Goal: Navigation & Orientation: Find specific page/section

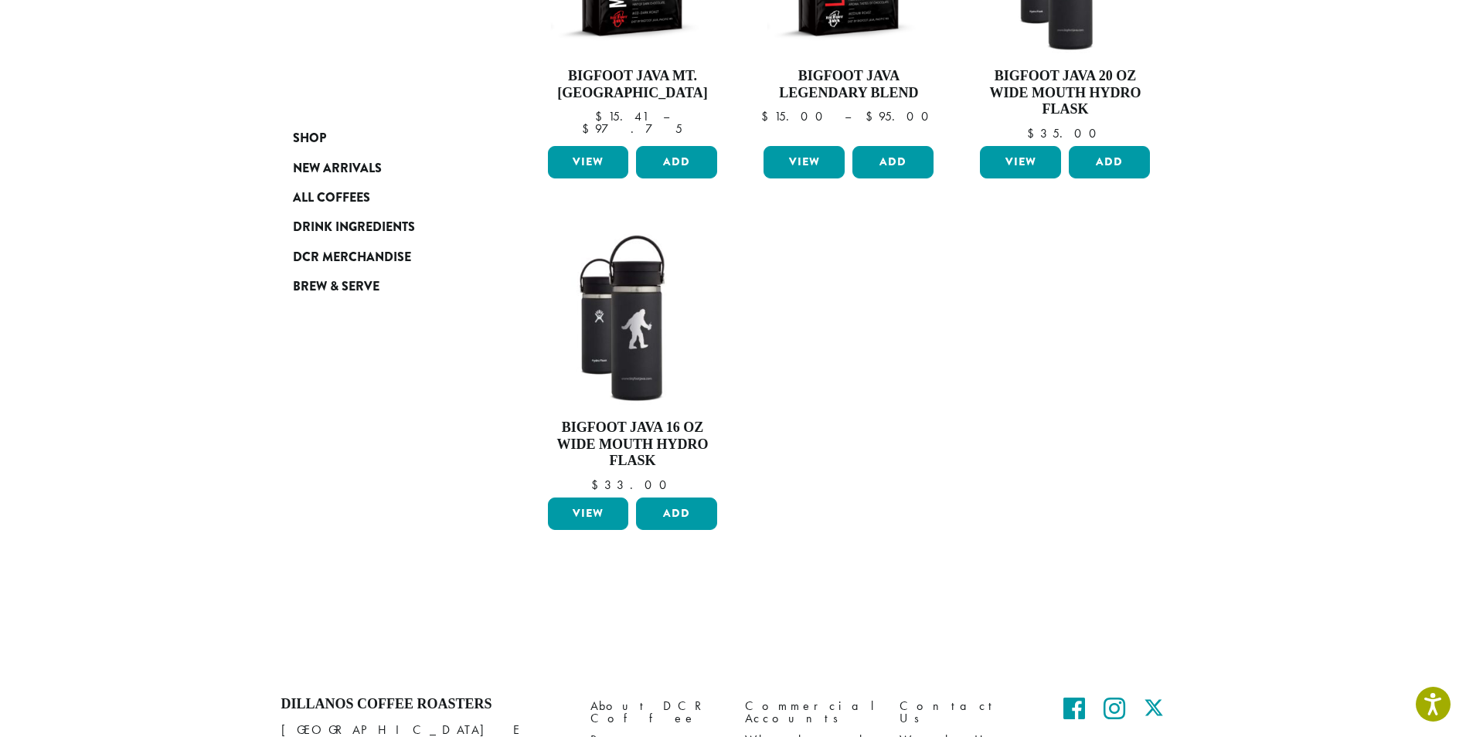
scroll to position [524, 0]
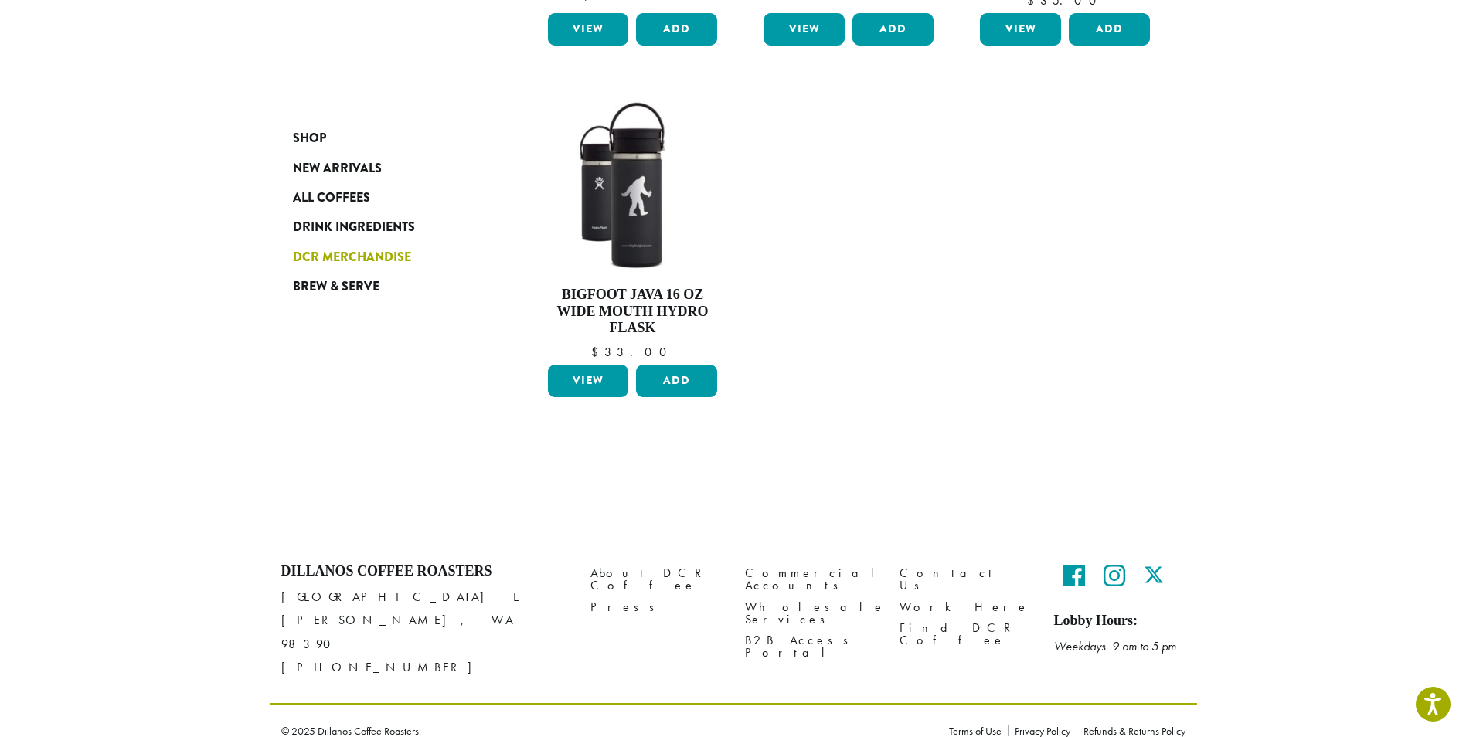
click at [320, 253] on span "DCR Merchandise" at bounding box center [352, 257] width 118 height 19
click at [327, 260] on span "DCR Merchandise" at bounding box center [352, 257] width 118 height 19
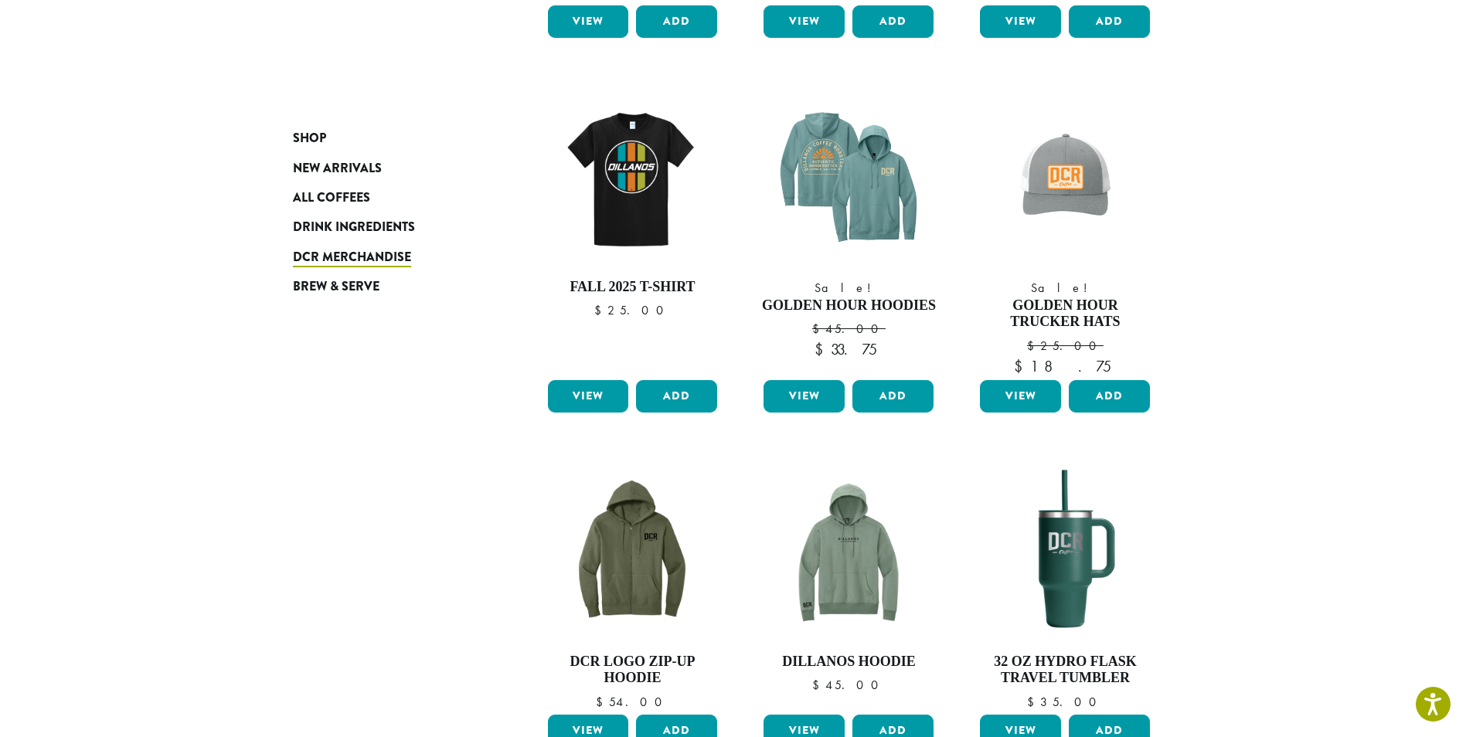
scroll to position [1218, 0]
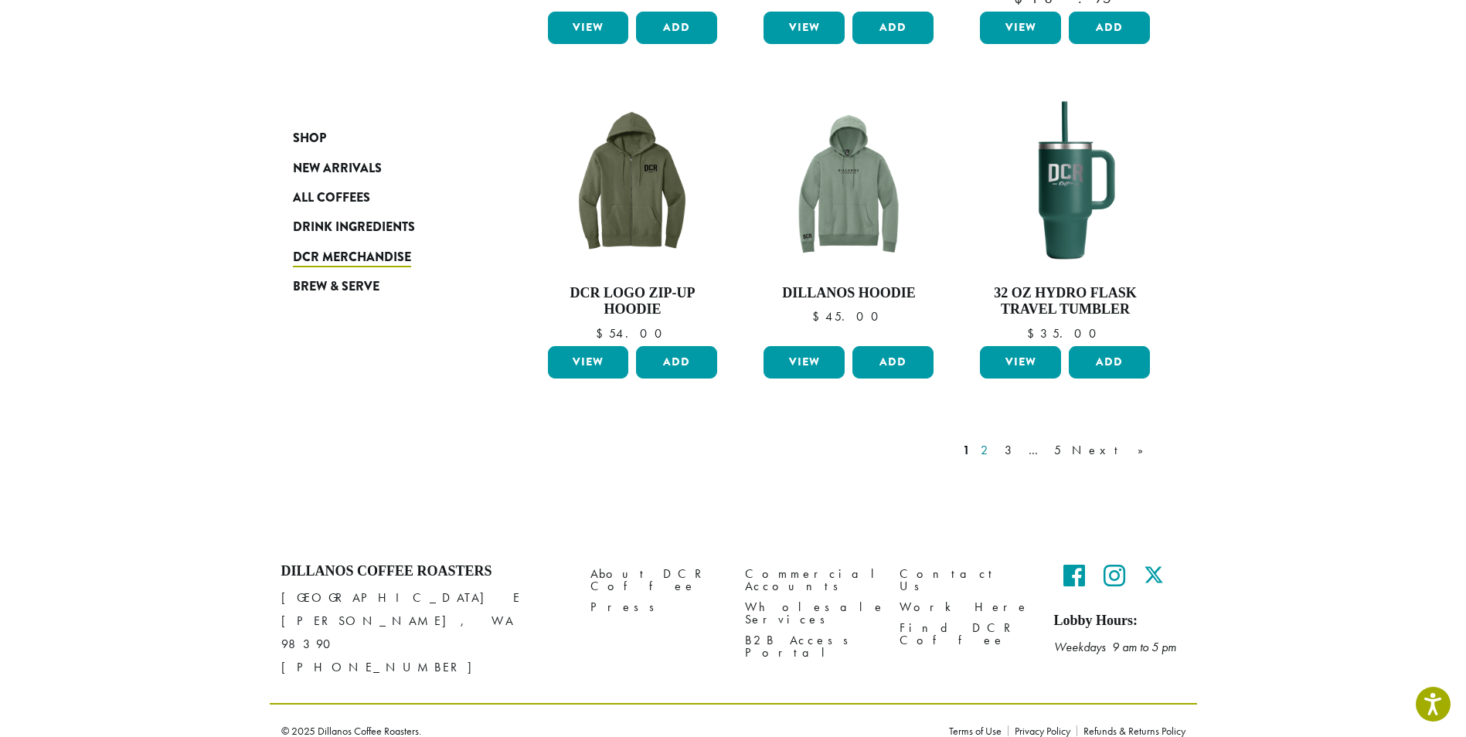
click at [997, 451] on link "2" at bounding box center [986, 450] width 19 height 19
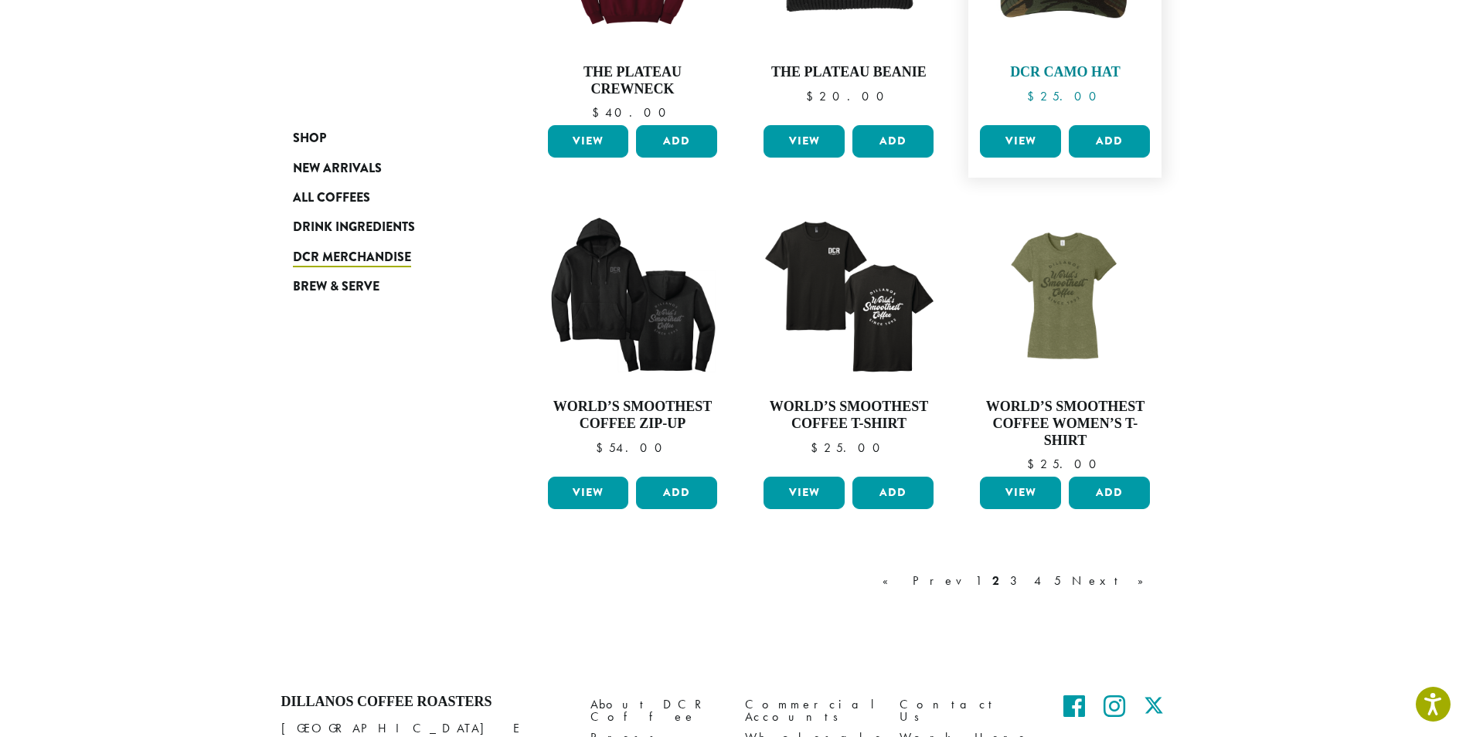
scroll to position [1211, 0]
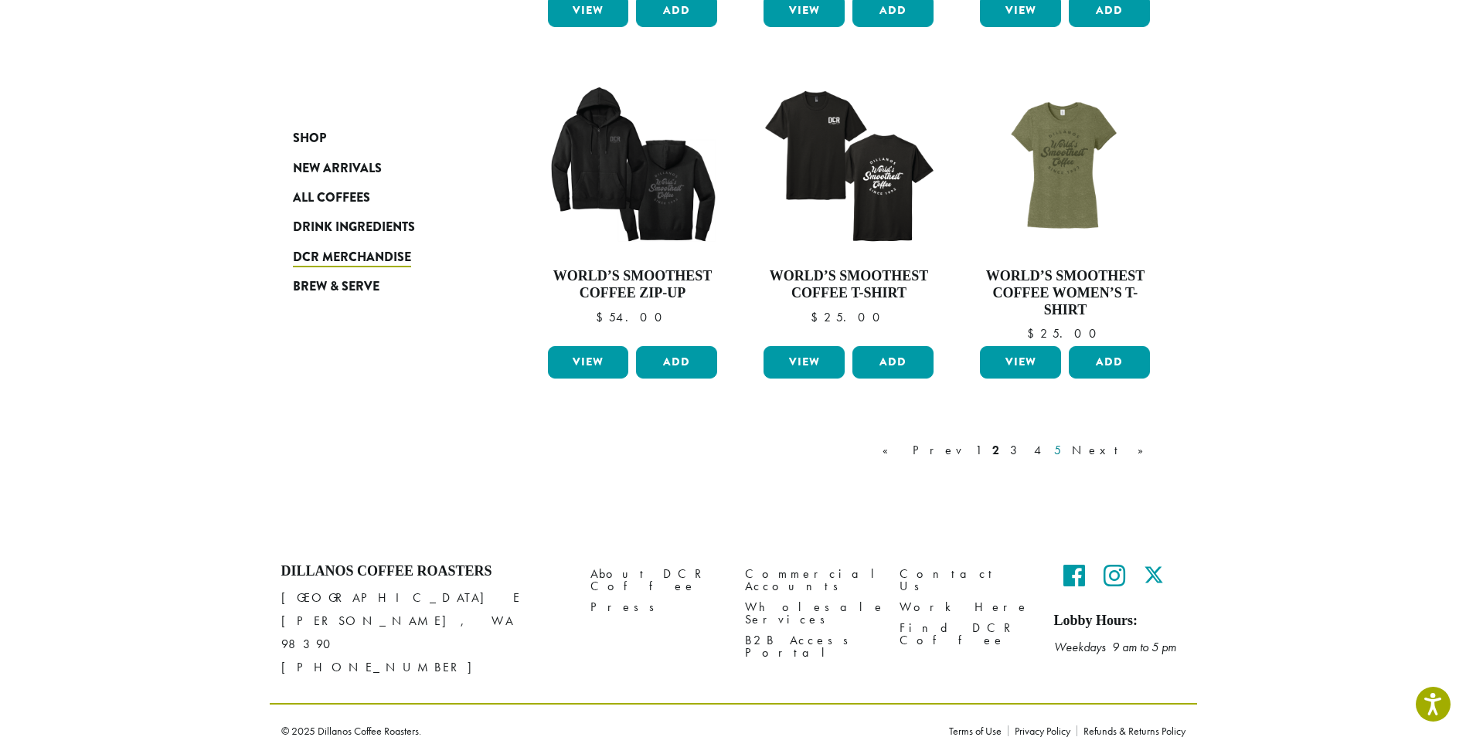
click at [1064, 447] on link "5" at bounding box center [1057, 450] width 13 height 19
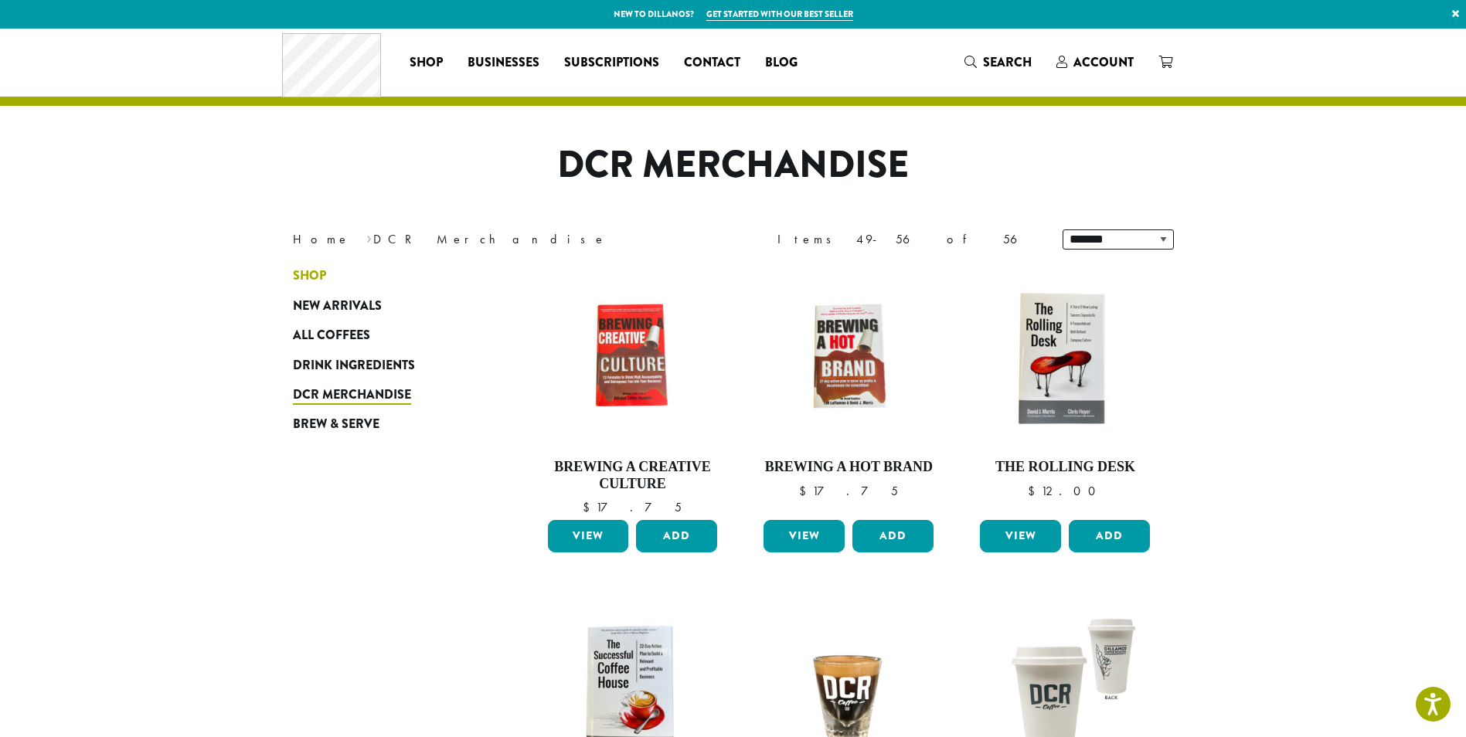
click at [311, 278] on span "Shop" at bounding box center [309, 276] width 33 height 19
